Goal: Task Accomplishment & Management: Use online tool/utility

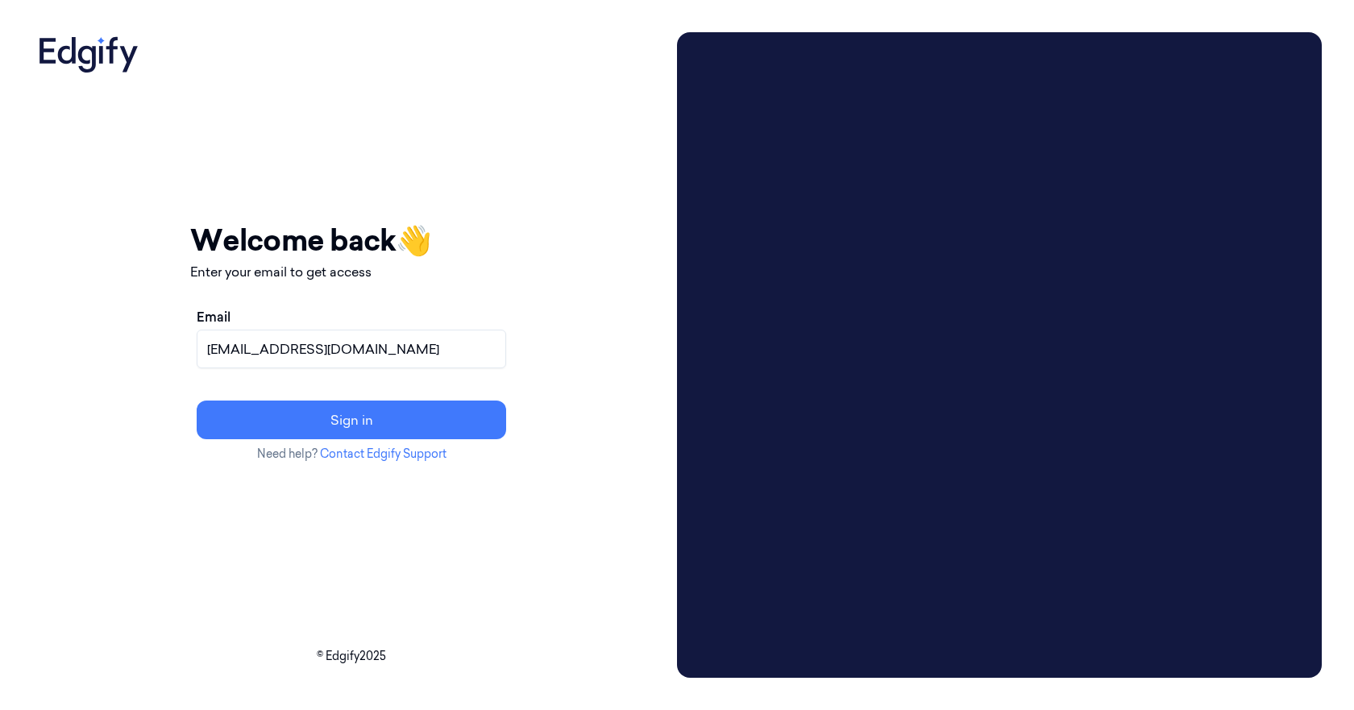
type input "[EMAIL_ADDRESS][DOMAIN_NAME]"
click at [197, 400] on button "Sign in" at bounding box center [351, 419] width 309 height 39
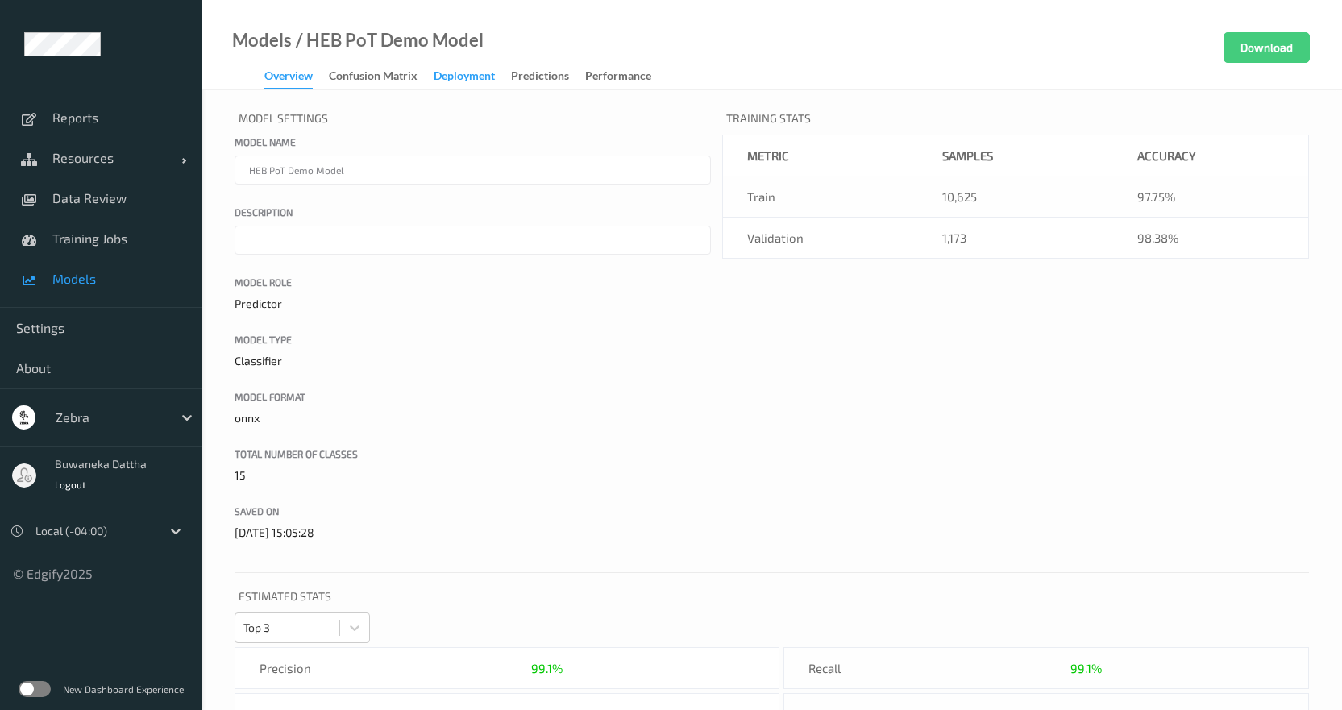
click at [471, 70] on div "Deployment" at bounding box center [463, 78] width 61 height 20
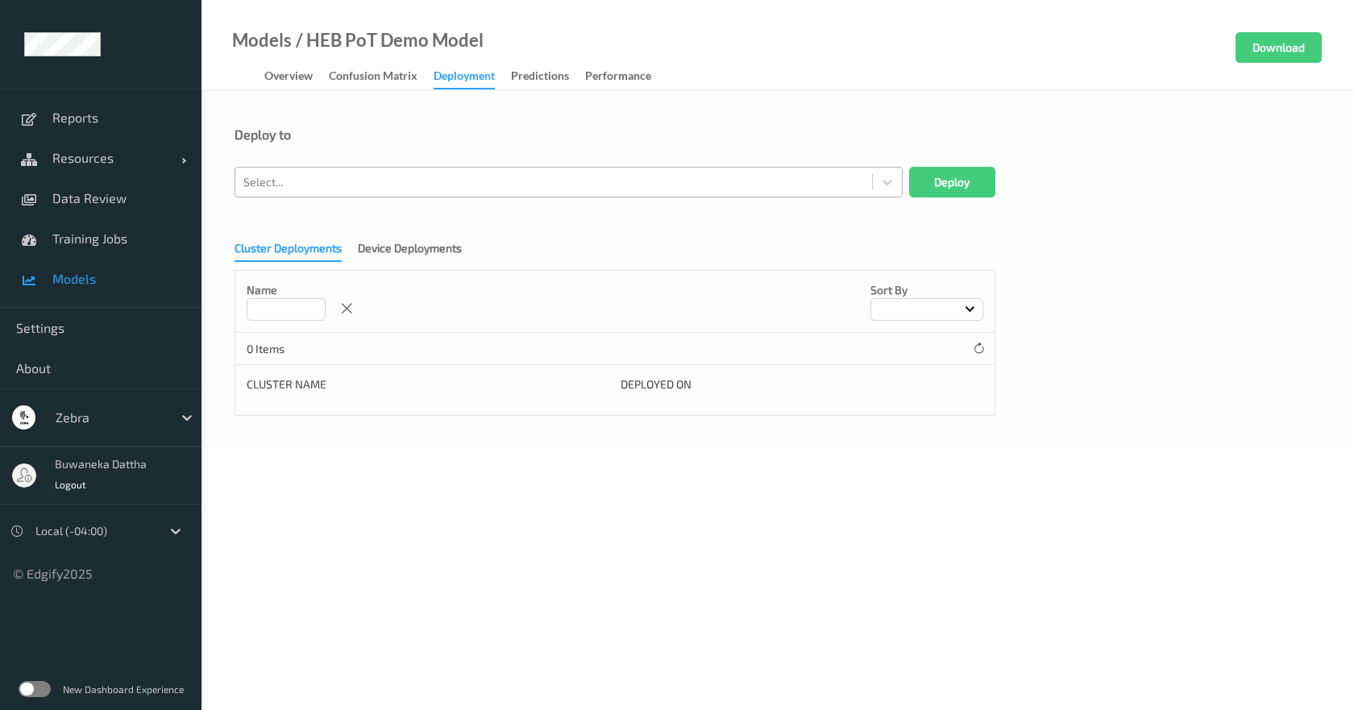
click at [550, 186] on div at bounding box center [553, 181] width 620 height 19
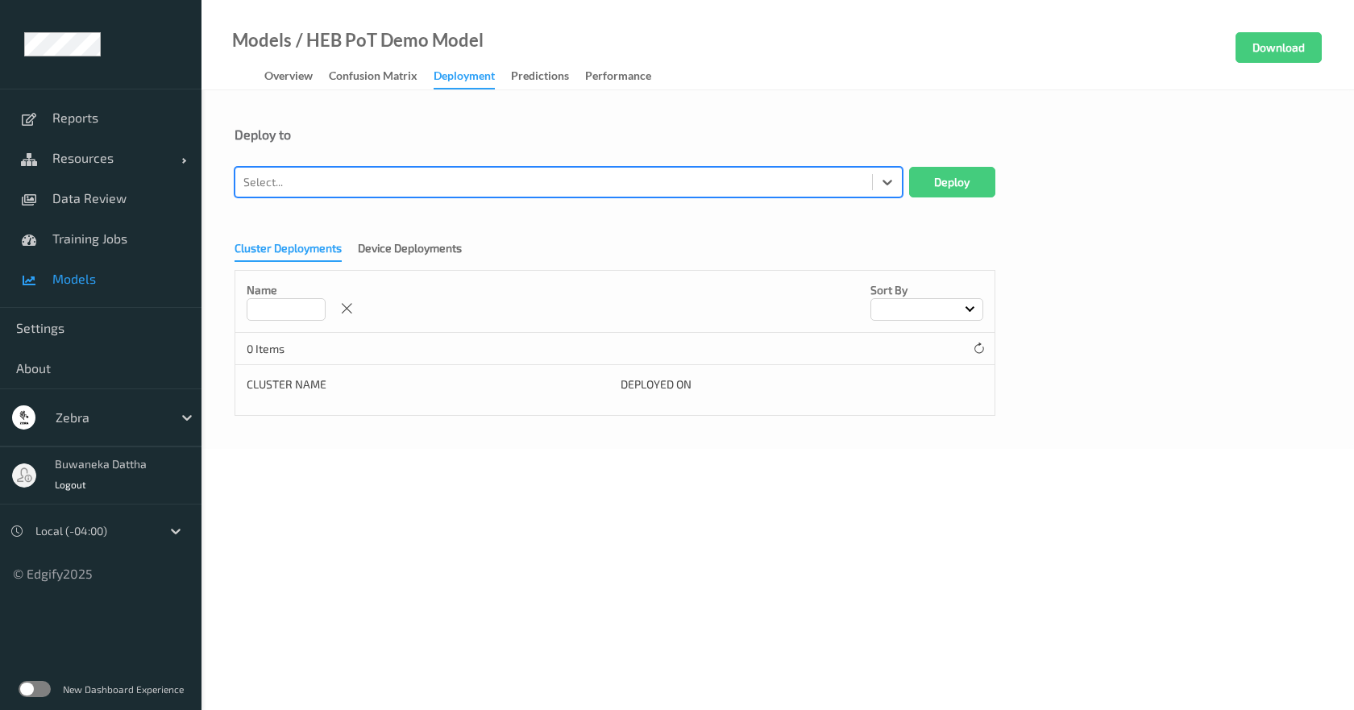
click at [551, 177] on div at bounding box center [553, 181] width 620 height 19
click at [637, 180] on div at bounding box center [553, 181] width 620 height 19
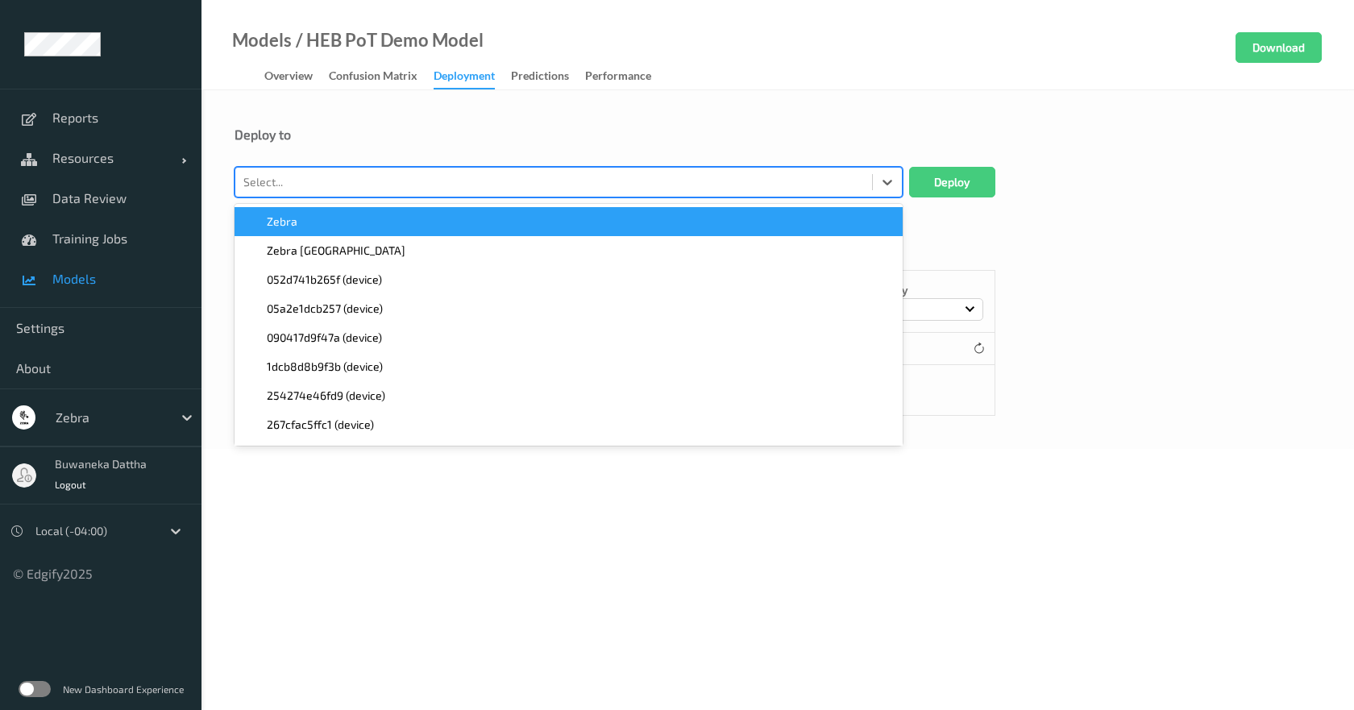
paste input "MP72-EDGE6e74"
type input "MP72-EDGE6e74"
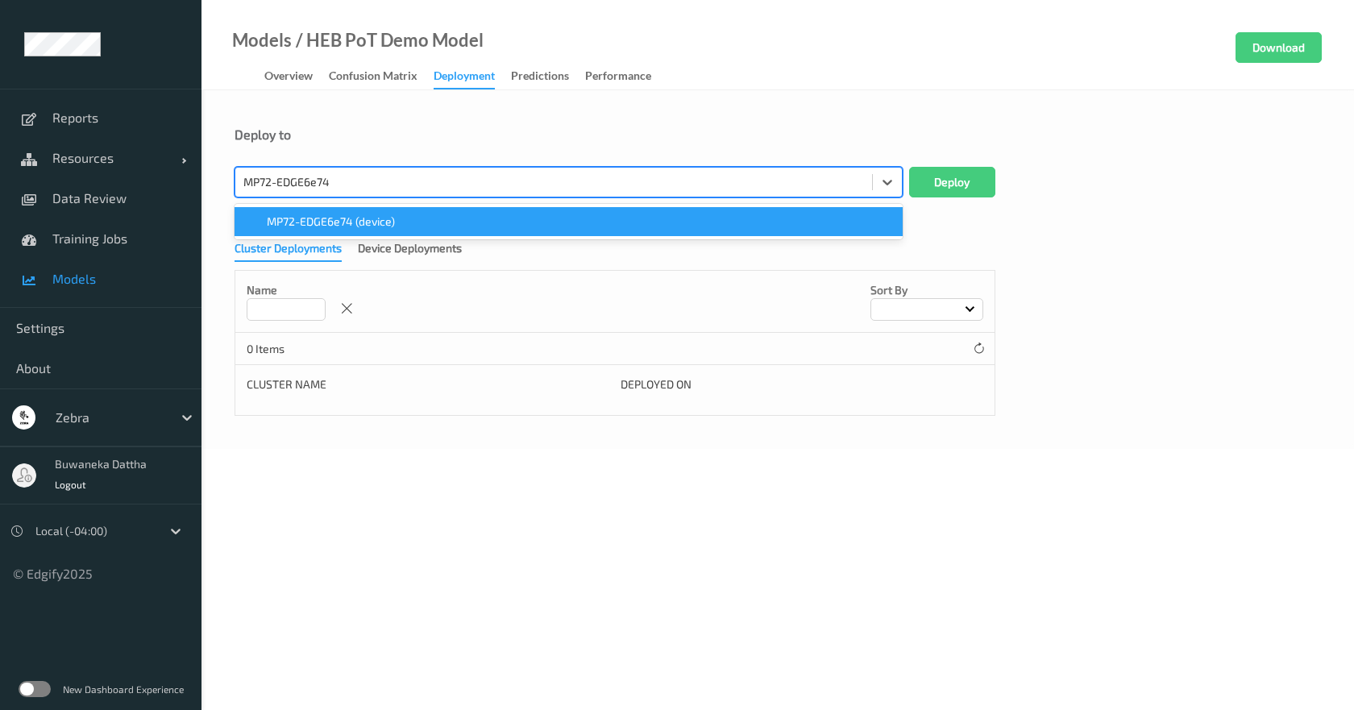
click at [494, 222] on div "MP72-EDGE6e74 (device)" at bounding box center [568, 222] width 649 height 16
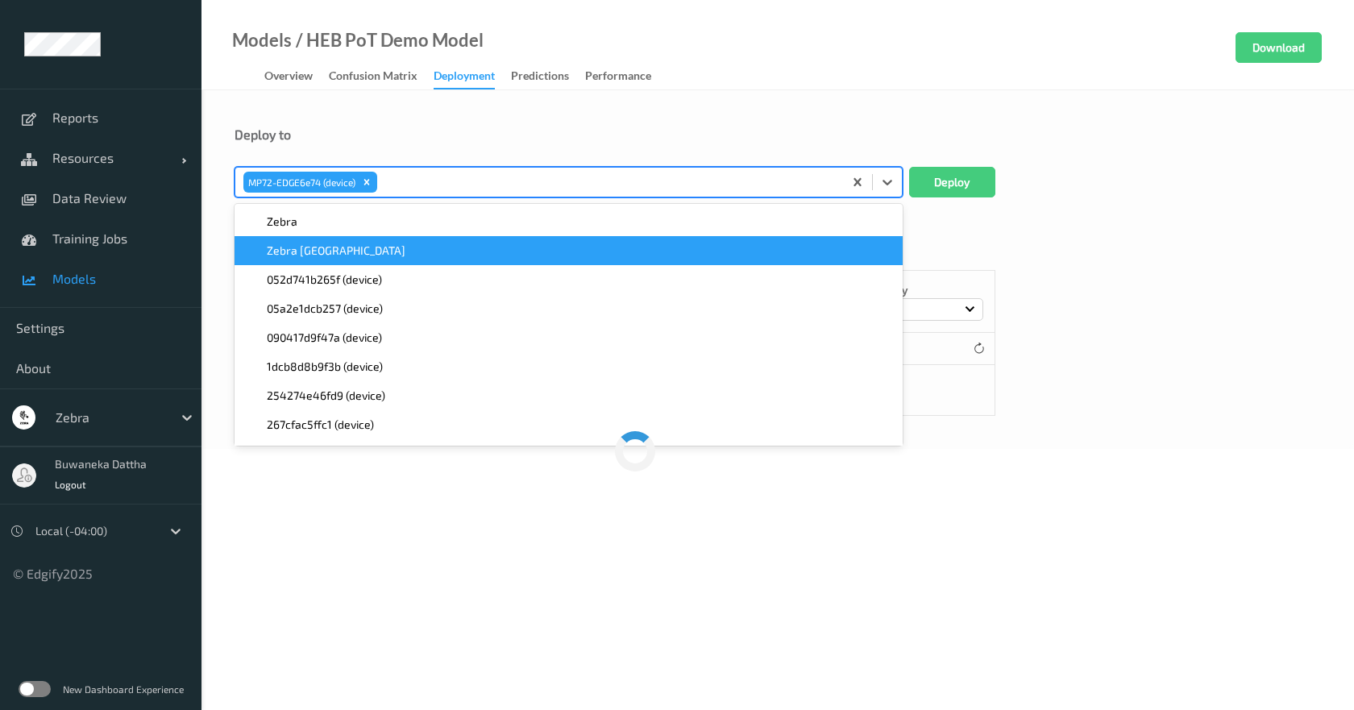
click at [1085, 177] on div "option MP72-EDGE6e74 (device), selected. option Zebra NY focused, 2 of 62. 62 r…" at bounding box center [777, 182] width 1086 height 31
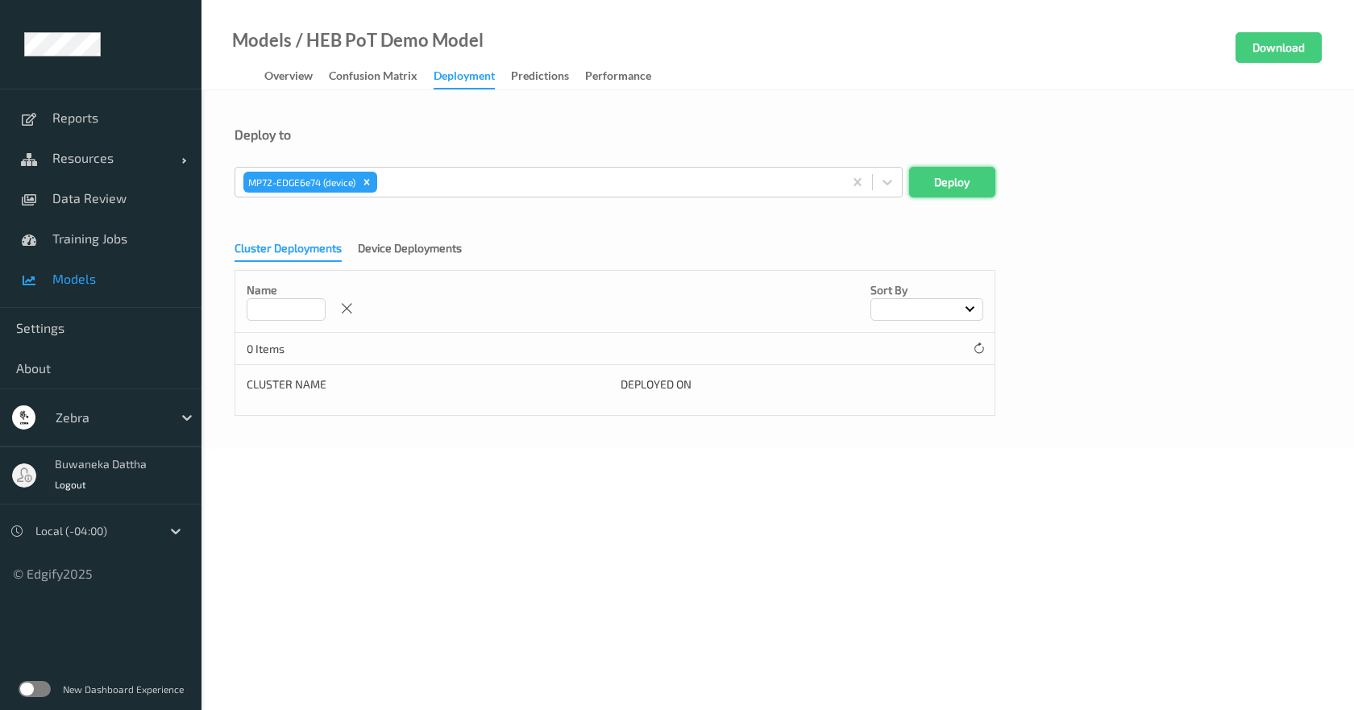
click at [970, 177] on button "Deploy" at bounding box center [952, 182] width 86 height 31
click at [637, 173] on div at bounding box center [553, 181] width 620 height 19
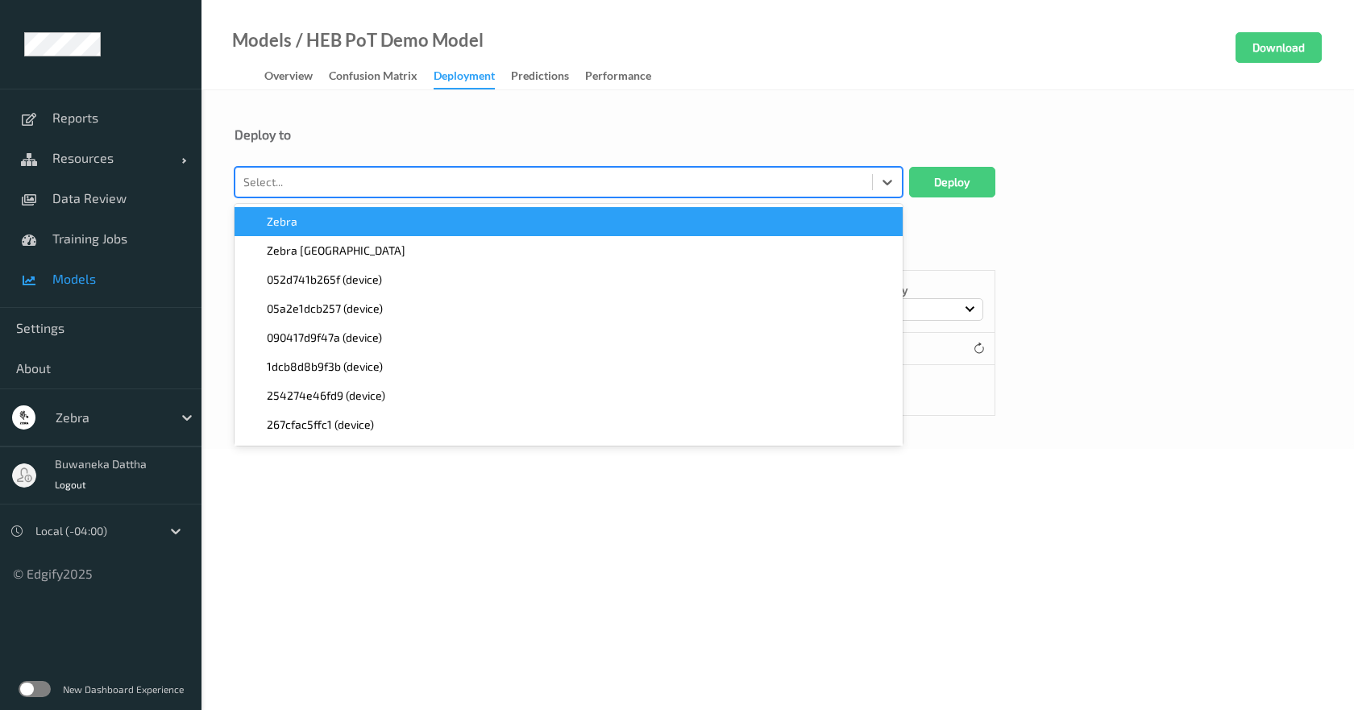
paste input "MP72-EDGE6e74"
type input "MP72-EDGE6e74"
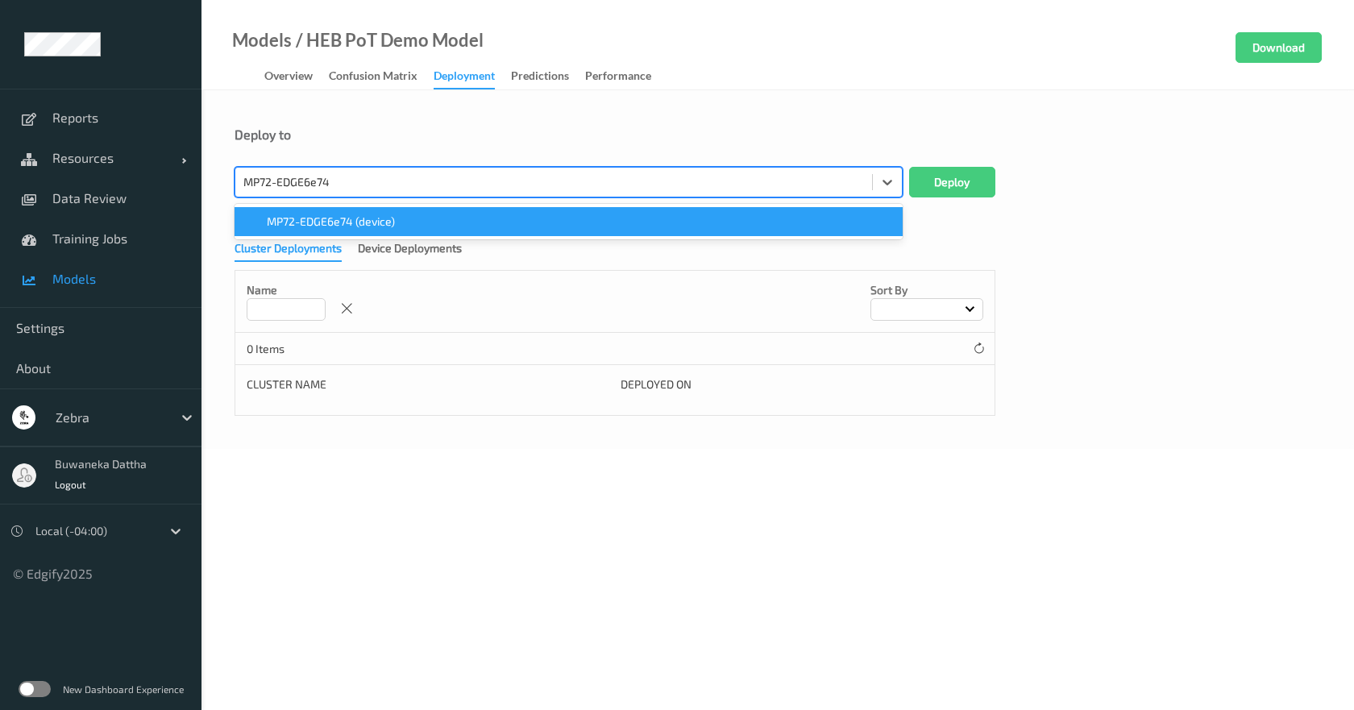
click at [815, 218] on div "MP72-EDGE6e74 (device)" at bounding box center [568, 222] width 649 height 16
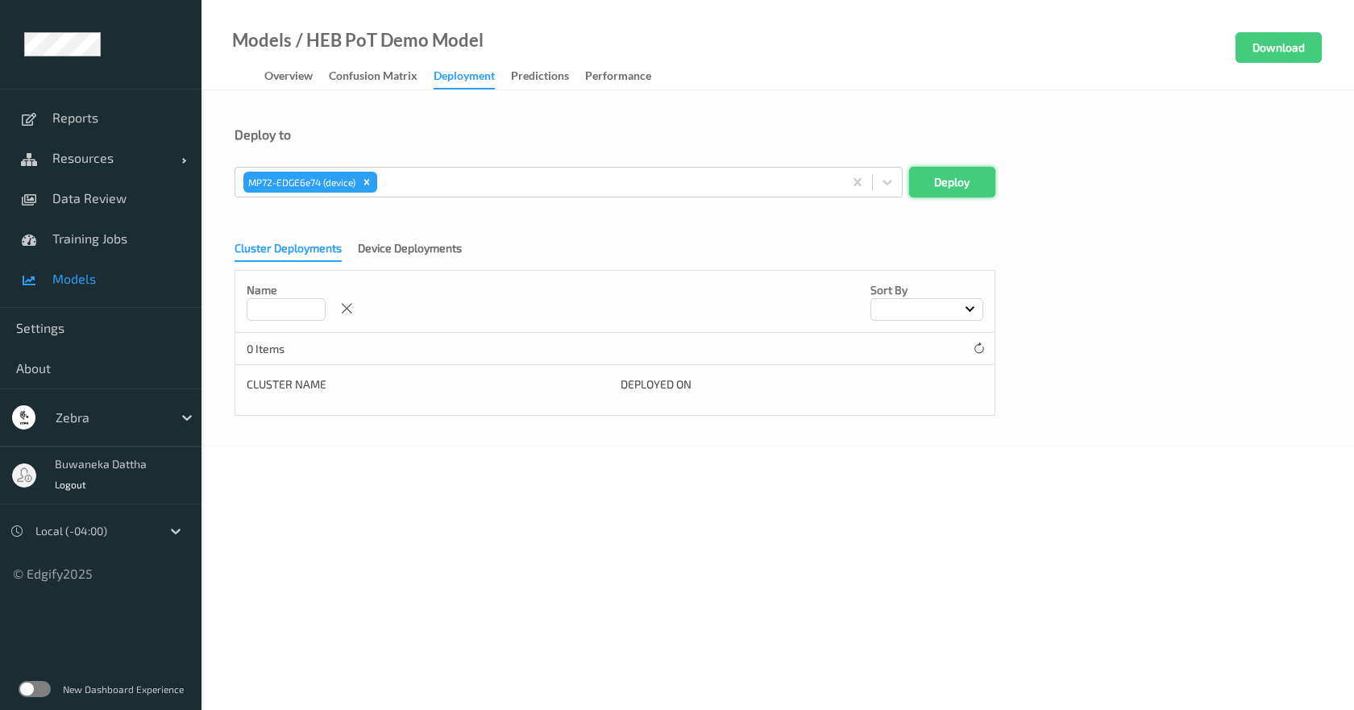
click at [968, 179] on button "Deploy" at bounding box center [952, 182] width 86 height 31
click at [402, 241] on div "Device Deployments" at bounding box center [410, 250] width 104 height 20
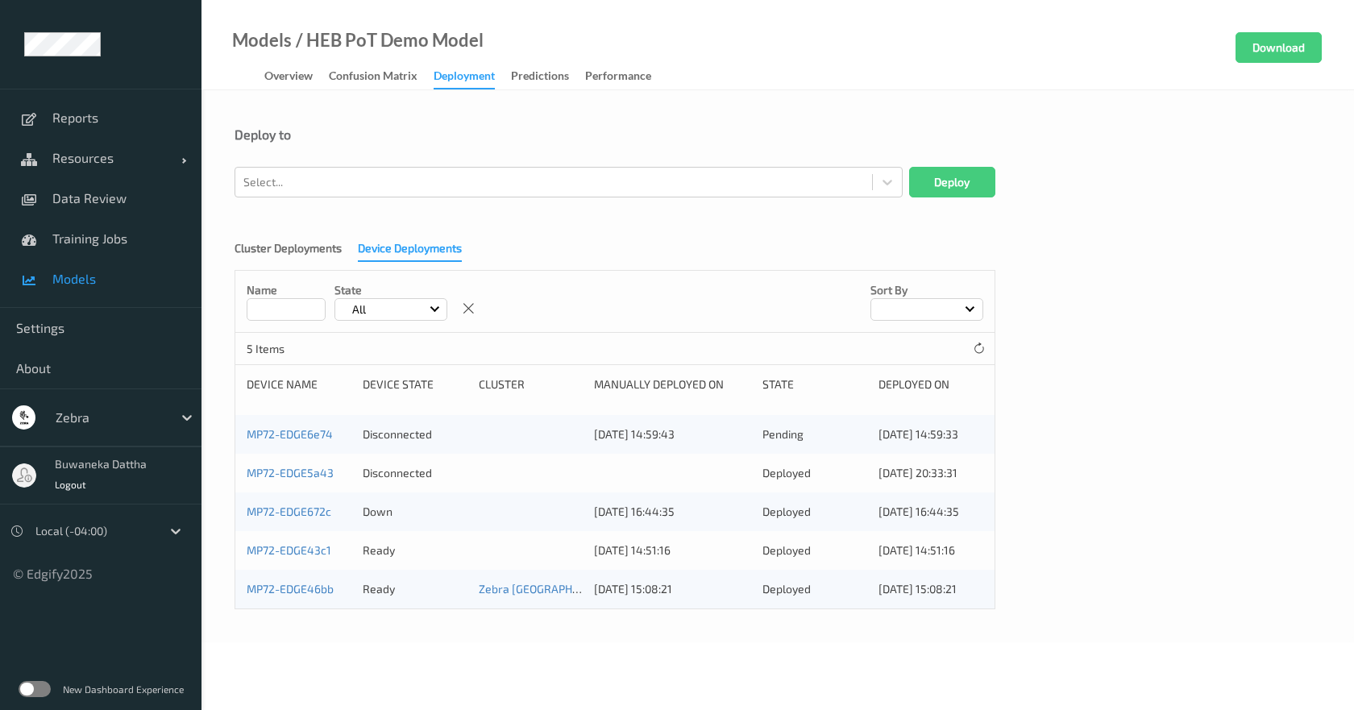
click at [1208, 415] on div "Cluster Deployments Device Deployments Name State All Sort by 5 Items Device Na…" at bounding box center [777, 420] width 1086 height 380
